Goal: Communication & Community: Connect with others

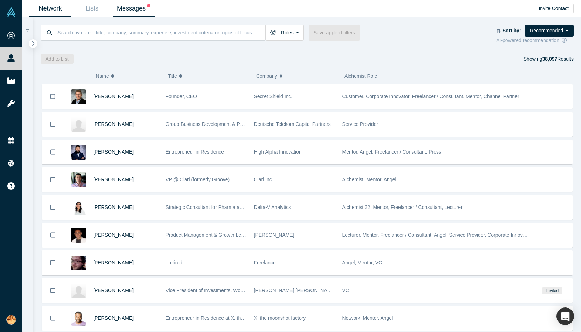
click at [126, 12] on link "Messages" at bounding box center [134, 8] width 42 height 16
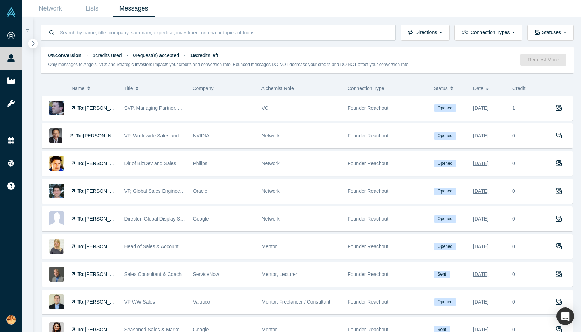
click at [33, 44] on icon "button" at bounding box center [34, 43] width 4 height 5
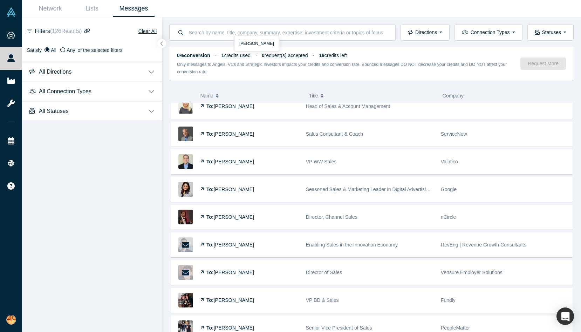
scroll to position [156, 0]
